Goal: Task Accomplishment & Management: Manage account settings

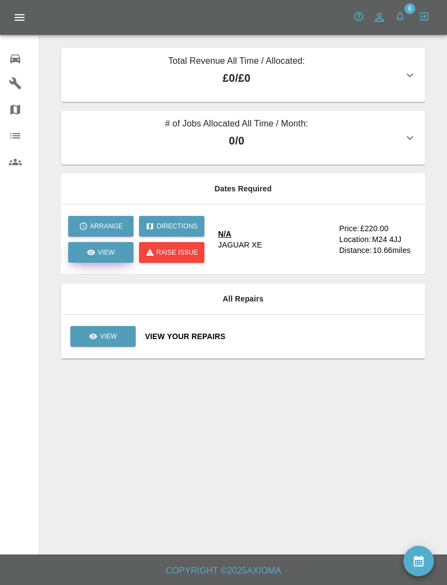
click at [101, 259] on link "View" at bounding box center [100, 252] width 65 height 21
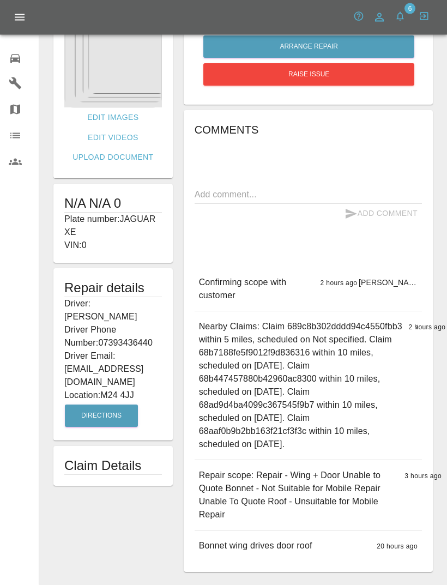
click at [124, 62] on img at bounding box center [113, 40] width 98 height 136
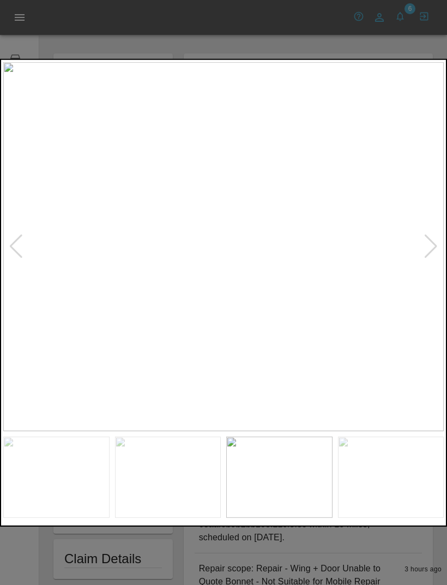
click at [321, 21] on div at bounding box center [223, 292] width 447 height 585
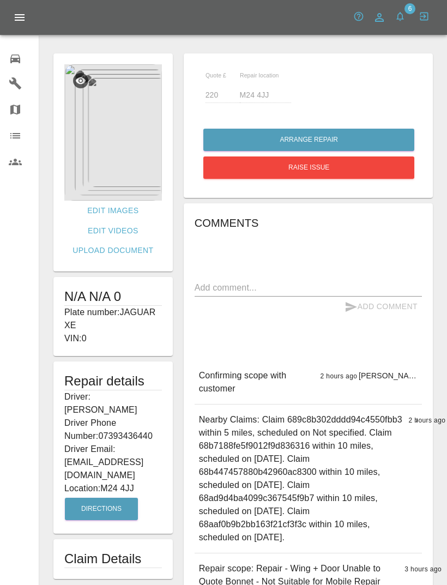
click at [112, 156] on img at bounding box center [113, 132] width 98 height 136
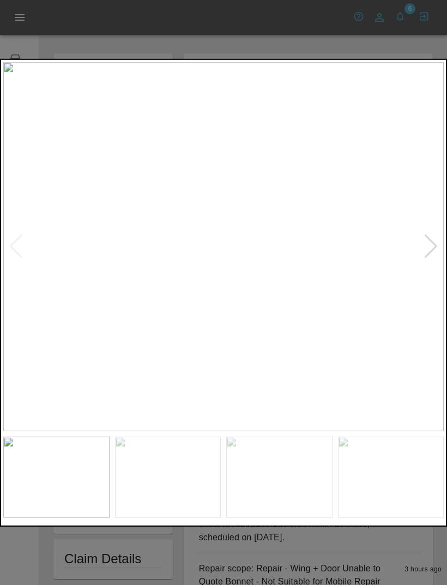
click at [420, 234] on img at bounding box center [223, 246] width 440 height 369
click at [434, 253] on div at bounding box center [430, 246] width 15 height 24
click at [418, 249] on img at bounding box center [223, 246] width 440 height 369
click at [418, 250] on img at bounding box center [223, 246] width 440 height 369
click at [422, 246] on img at bounding box center [223, 246] width 440 height 369
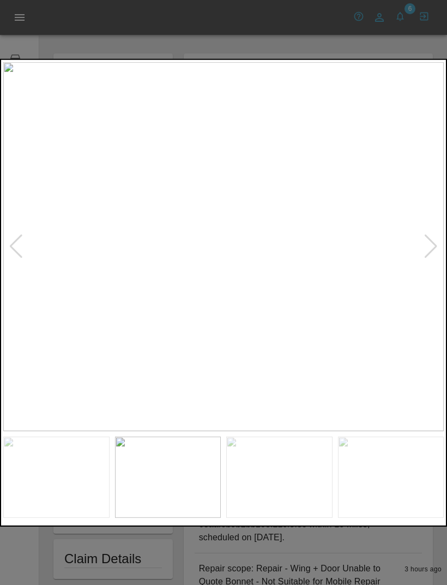
click at [424, 249] on div at bounding box center [430, 246] width 15 height 24
click at [430, 252] on div at bounding box center [430, 246] width 15 height 24
click at [366, 248] on img at bounding box center [224, 246] width 628 height 526
click at [410, 243] on img at bounding box center [224, 246] width 628 height 526
click at [24, 235] on img at bounding box center [224, 246] width 628 height 526
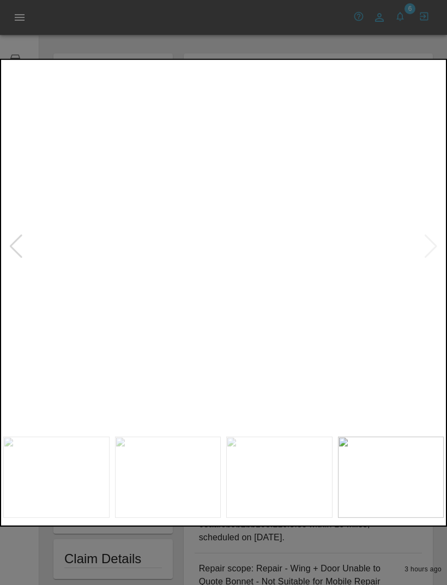
click at [20, 236] on div at bounding box center [16, 246] width 15 height 24
click at [28, 240] on img at bounding box center [223, 246] width 440 height 369
click at [32, 234] on img at bounding box center [223, 246] width 440 height 369
click at [25, 250] on img at bounding box center [223, 246] width 440 height 369
click at [427, 246] on div at bounding box center [430, 246] width 15 height 24
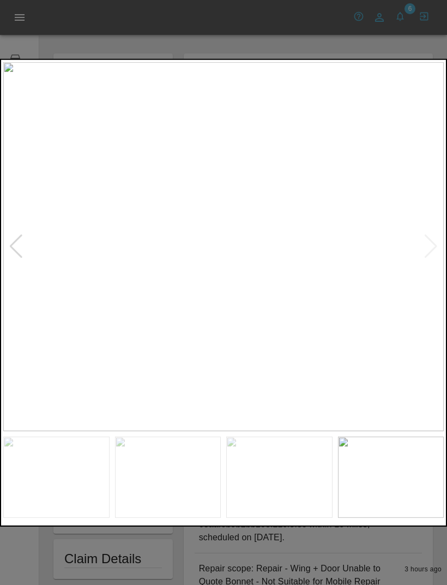
click at [427, 246] on img at bounding box center [223, 246] width 440 height 369
click at [429, 246] on img at bounding box center [223, 246] width 440 height 369
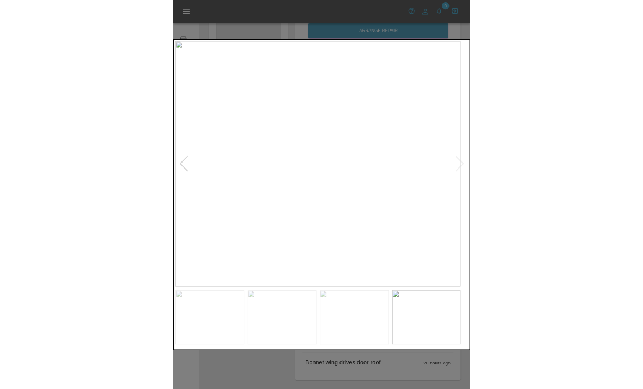
scroll to position [292, 0]
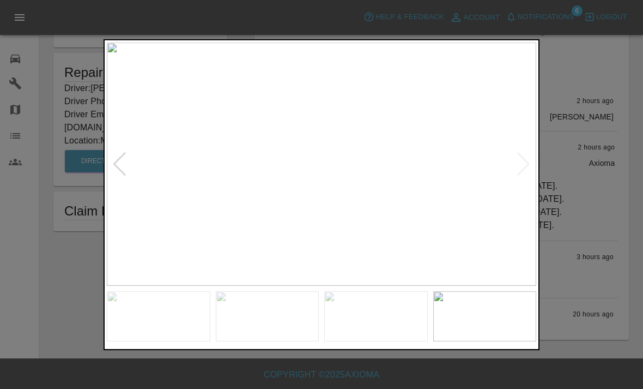
click at [446, 264] on div at bounding box center [321, 194] width 643 height 389
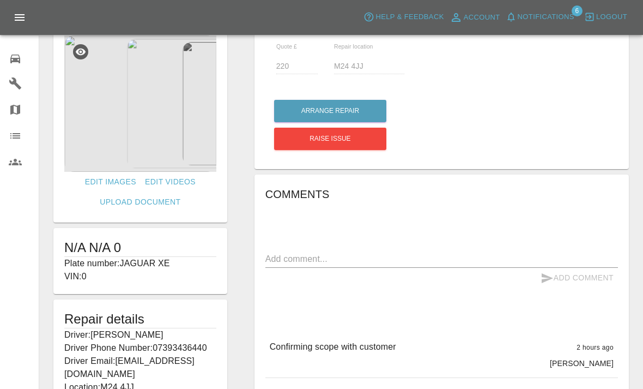
scroll to position [0, 0]
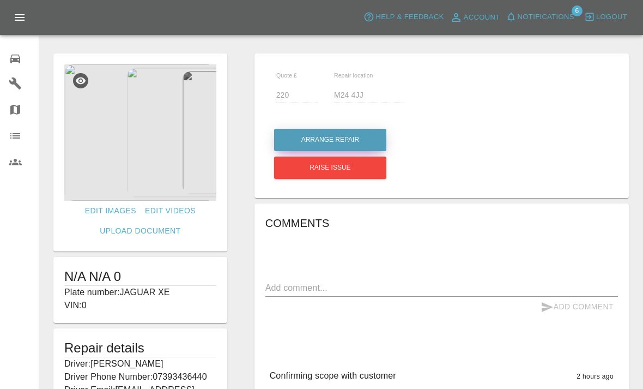
click at [373, 135] on button "Arrange Repair" at bounding box center [330, 140] width 112 height 22
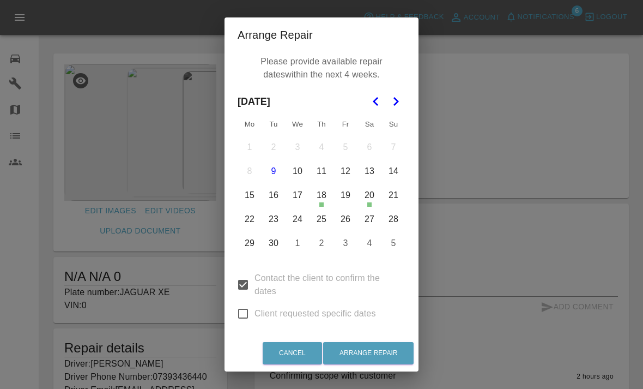
click at [401, 100] on icon "Go to the Next Month" at bounding box center [395, 101] width 13 height 13
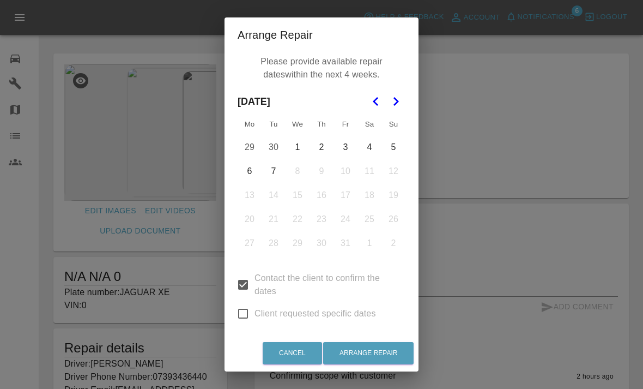
click at [296, 143] on button "1" at bounding box center [297, 147] width 23 height 23
click at [323, 147] on button "2" at bounding box center [321, 147] width 23 height 23
click at [278, 151] on button "30" at bounding box center [273, 147] width 23 height 23
click at [352, 143] on button "3" at bounding box center [345, 146] width 23 height 23
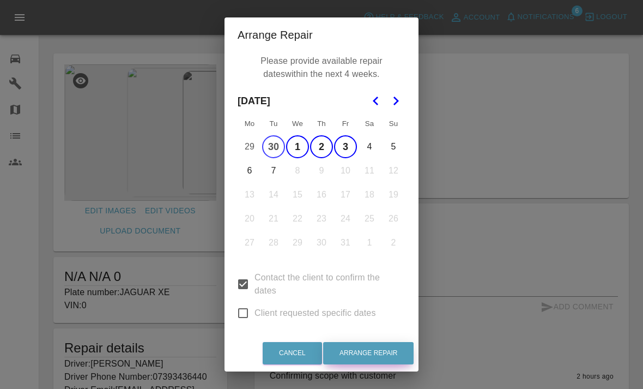
click at [391, 354] on button "Arrange Repair" at bounding box center [368, 353] width 90 height 22
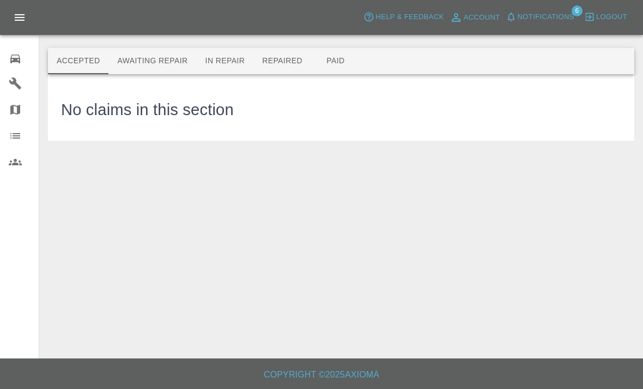
click at [151, 53] on button "Awaiting Repair" at bounding box center [152, 61] width 88 height 26
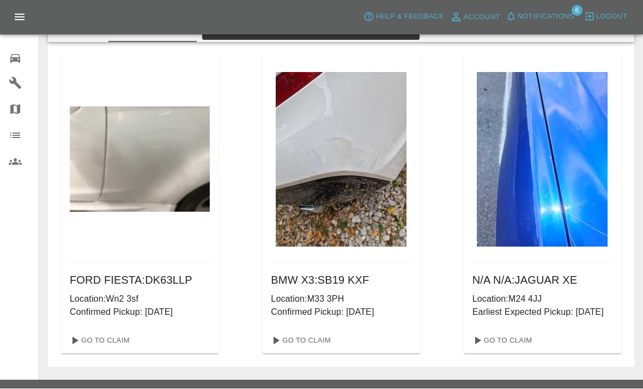
scroll to position [31, 0]
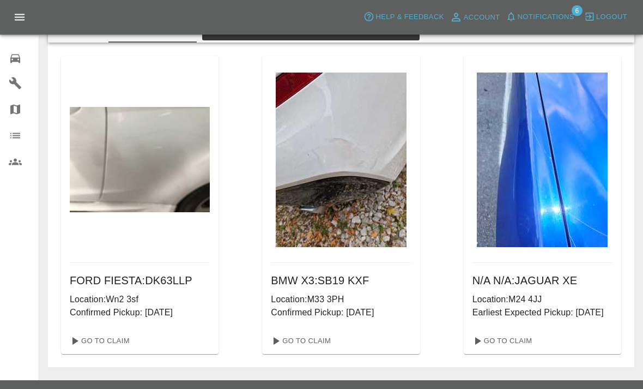
click at [308, 229] on img at bounding box center [341, 160] width 131 height 174
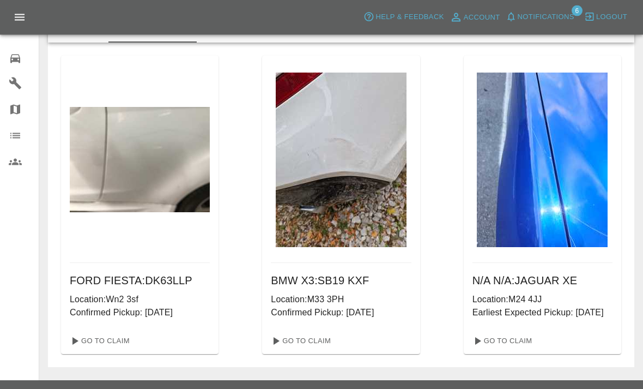
scroll to position [32, 0]
click at [294, 298] on p "Location: M33 3PH" at bounding box center [341, 299] width 140 height 13
click at [330, 189] on img at bounding box center [341, 159] width 131 height 174
click at [151, 205] on img at bounding box center [140, 159] width 140 height 105
click at [147, 194] on img at bounding box center [140, 159] width 140 height 105
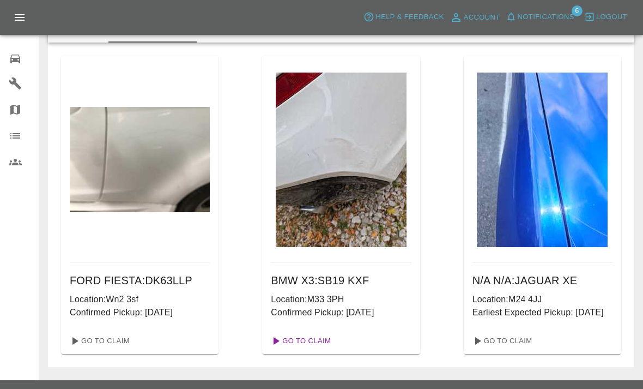
click at [300, 342] on link "Go To Claim" at bounding box center [299, 340] width 67 height 17
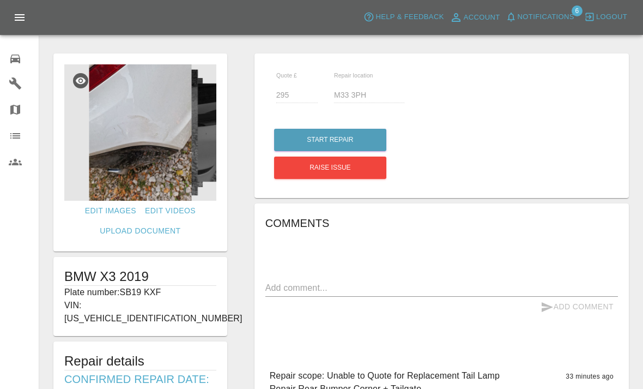
click at [14, 58] on icon at bounding box center [15, 58] width 10 height 9
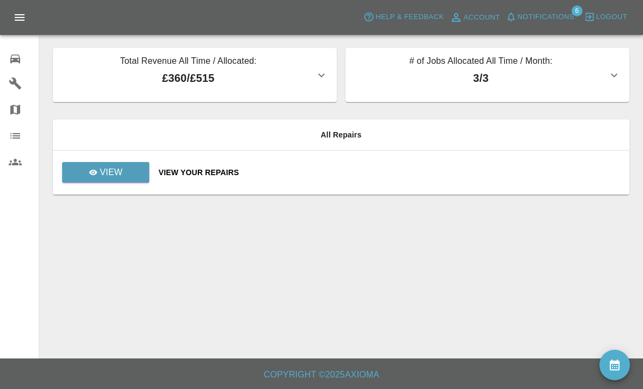
click at [313, 71] on p "£360 / £515" at bounding box center [188, 78] width 253 height 16
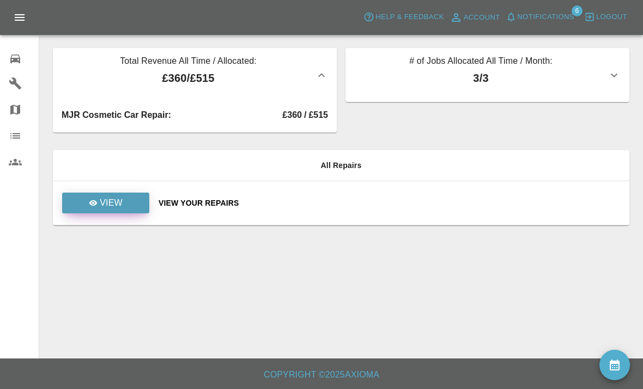
click at [93, 201] on icon at bounding box center [93, 202] width 8 height 5
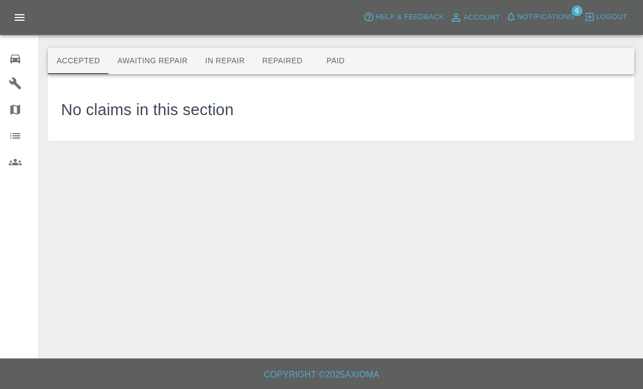
click at [136, 49] on button "Awaiting Repair" at bounding box center [152, 61] width 88 height 26
